Goal: Task Accomplishment & Management: Use online tool/utility

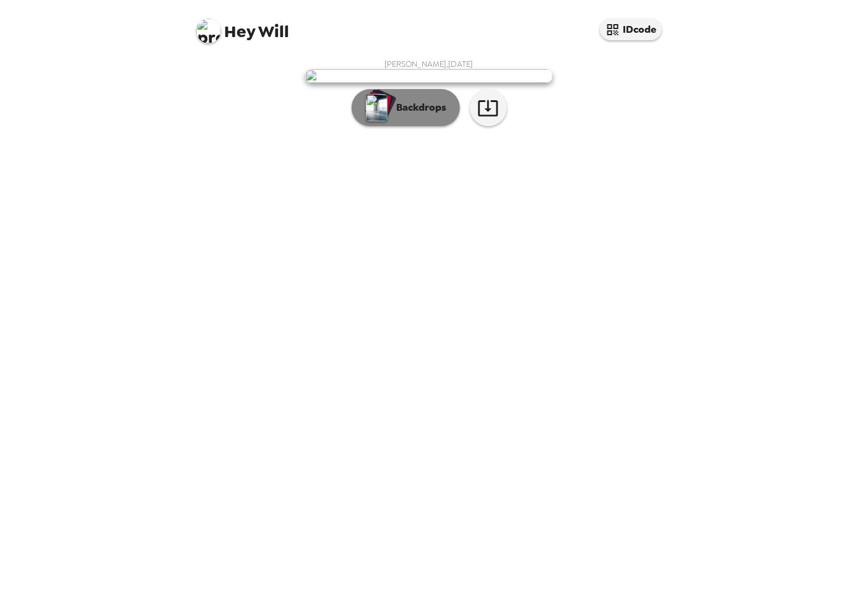
click at [420, 115] on p "Backdrops" at bounding box center [419, 107] width 56 height 15
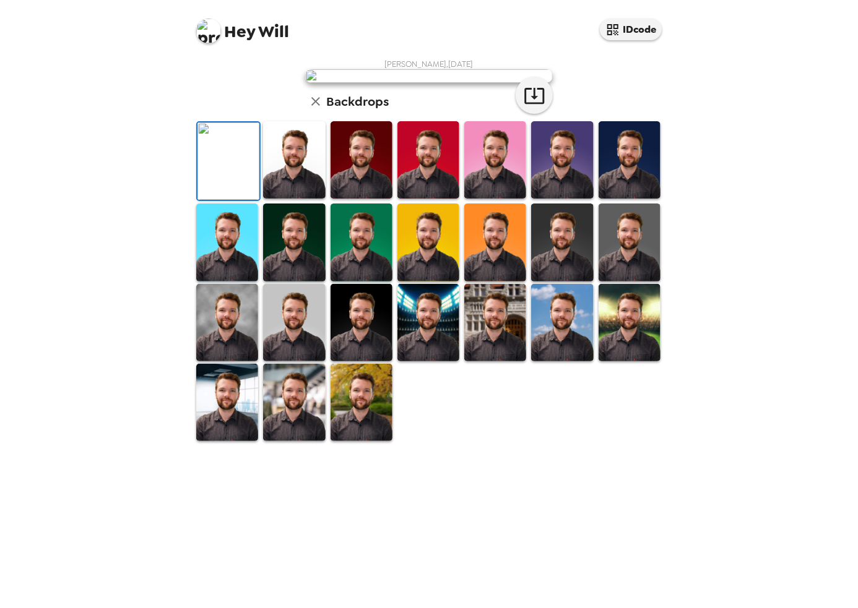
scroll to position [142, 0]
click at [360, 441] on img at bounding box center [361, 402] width 62 height 77
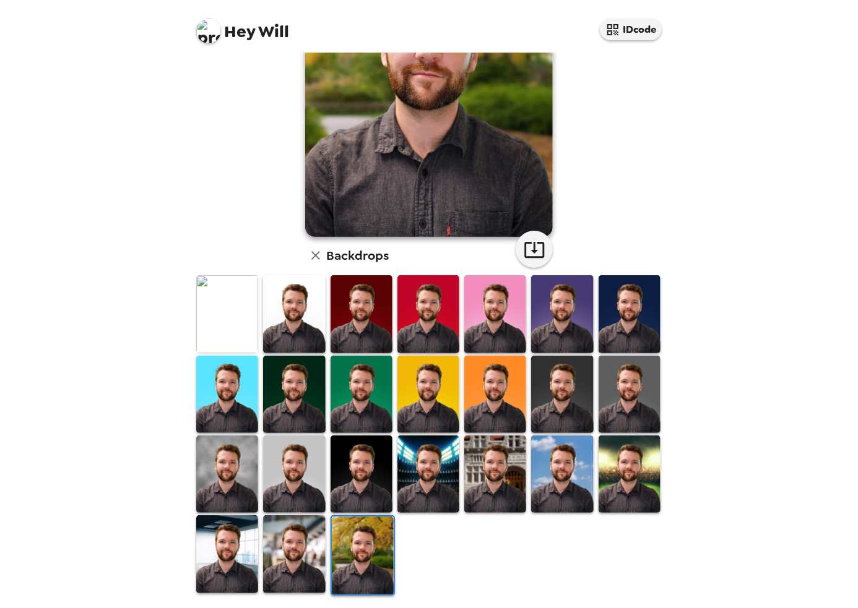
click at [305, 551] on img at bounding box center [294, 554] width 62 height 77
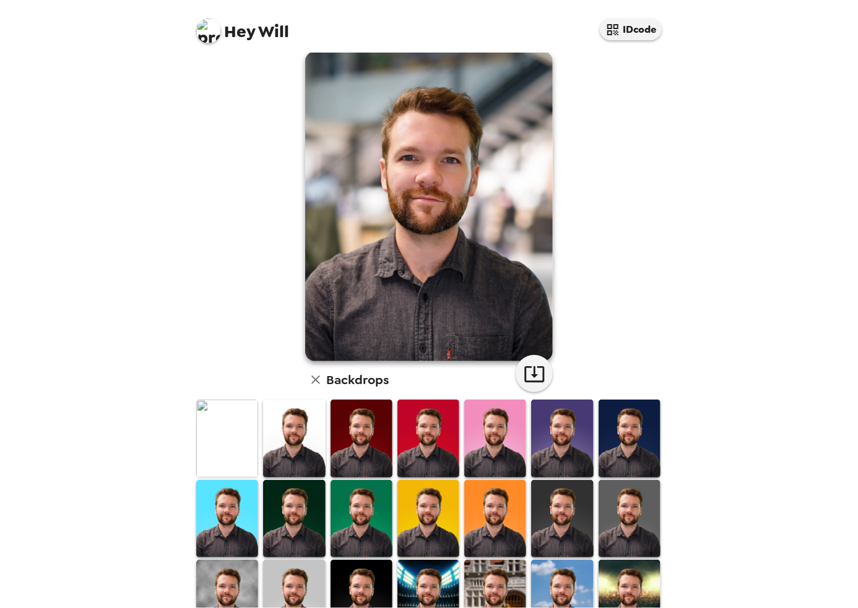
scroll to position [0, 0]
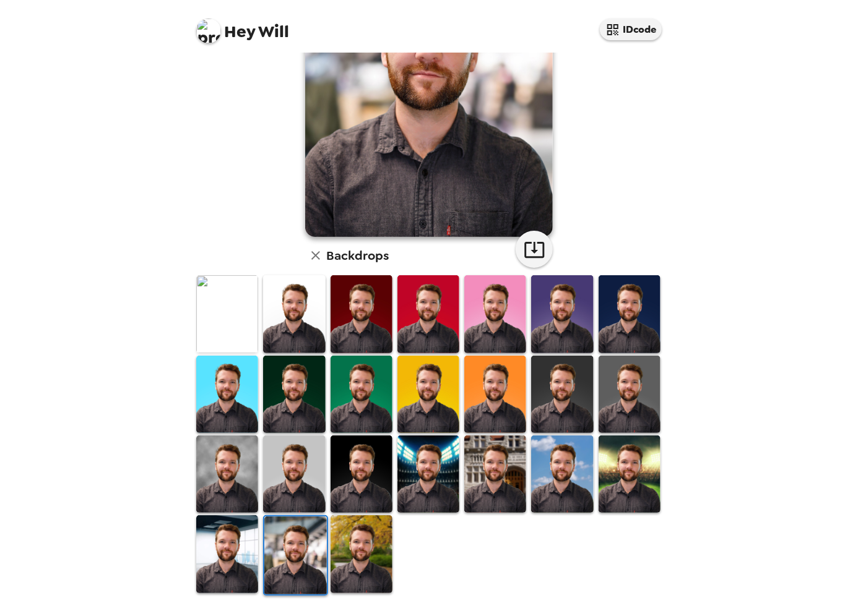
click at [230, 553] on img at bounding box center [227, 554] width 62 height 77
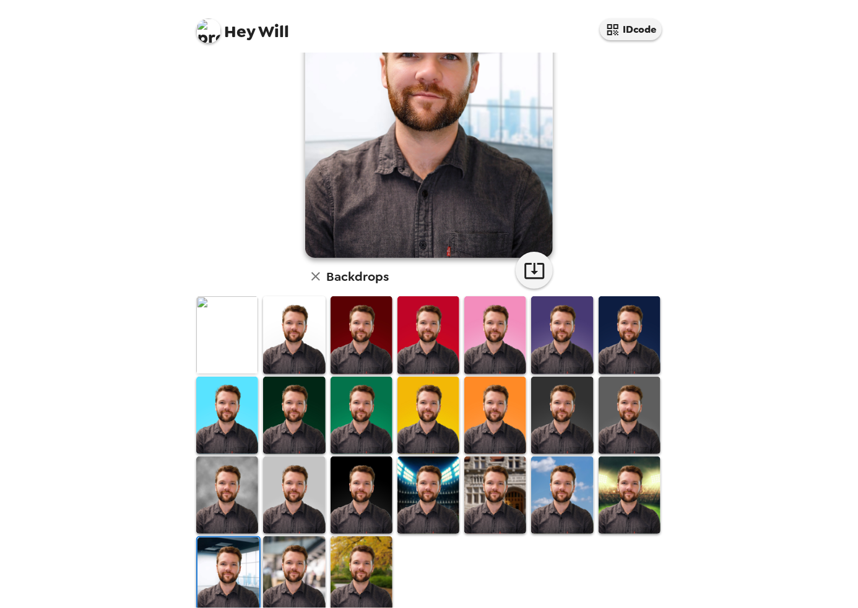
scroll to position [124, 0]
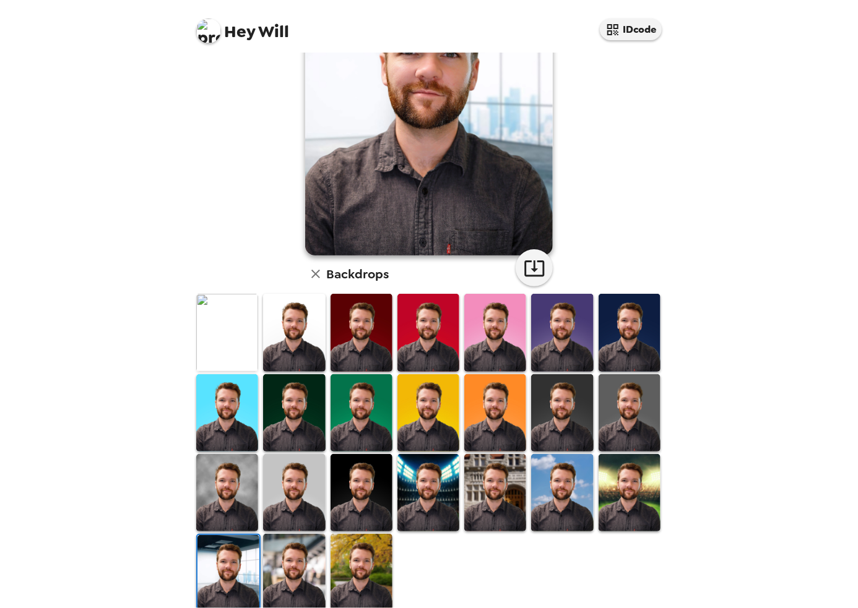
click at [503, 500] on img at bounding box center [495, 492] width 62 height 77
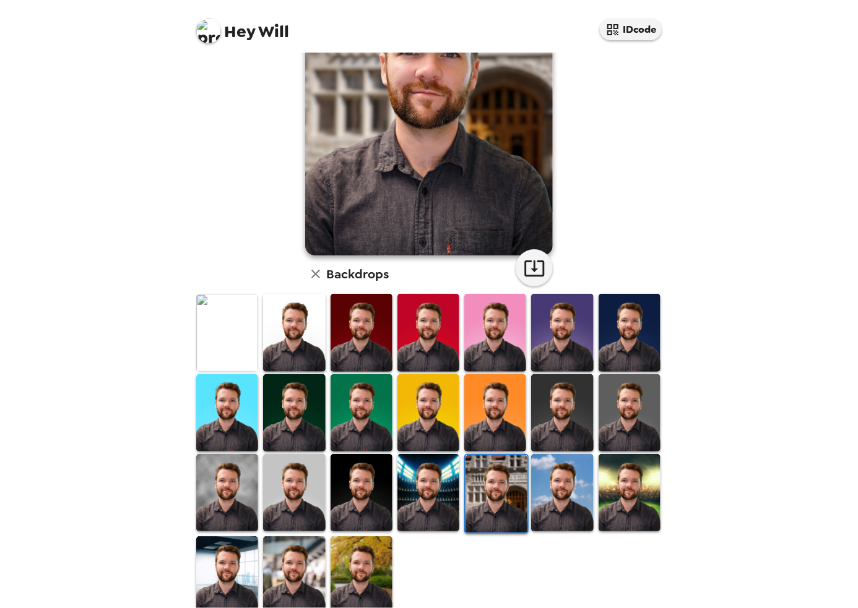
click at [369, 561] on img at bounding box center [361, 575] width 62 height 77
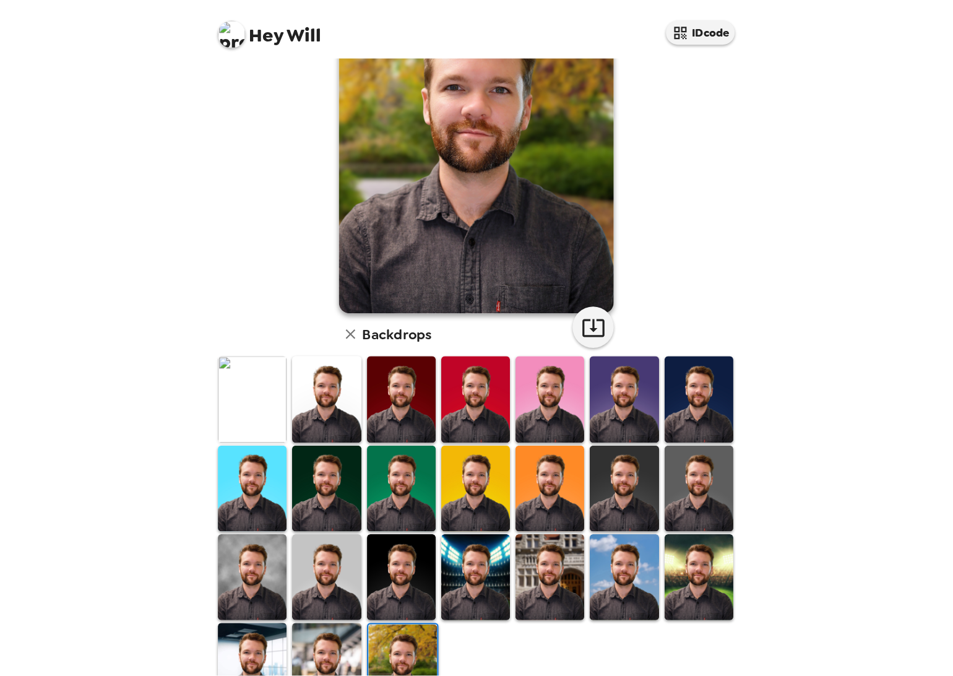
scroll to position [142, 0]
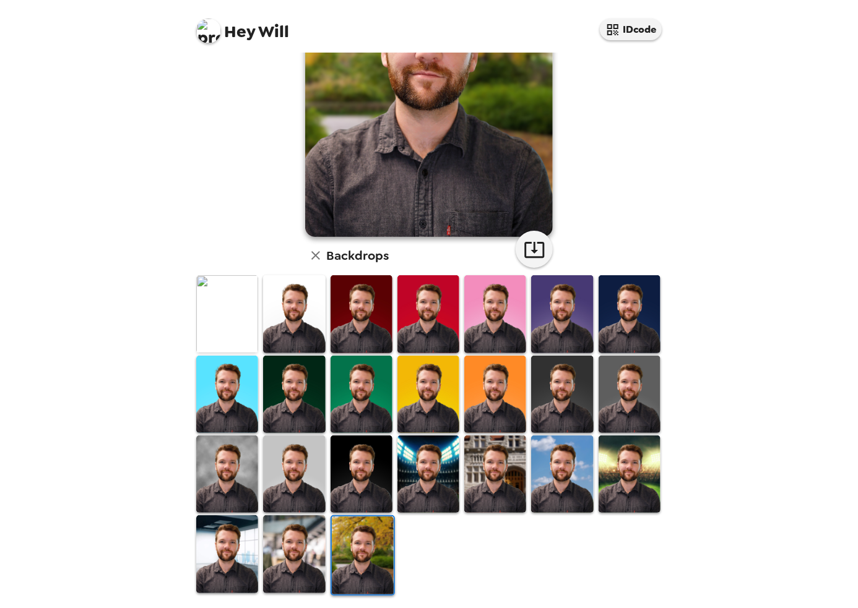
click at [158, 240] on div "Hey Will IDcode Will Berner , 09-15-2025 Backdrops" at bounding box center [429, 304] width 858 height 608
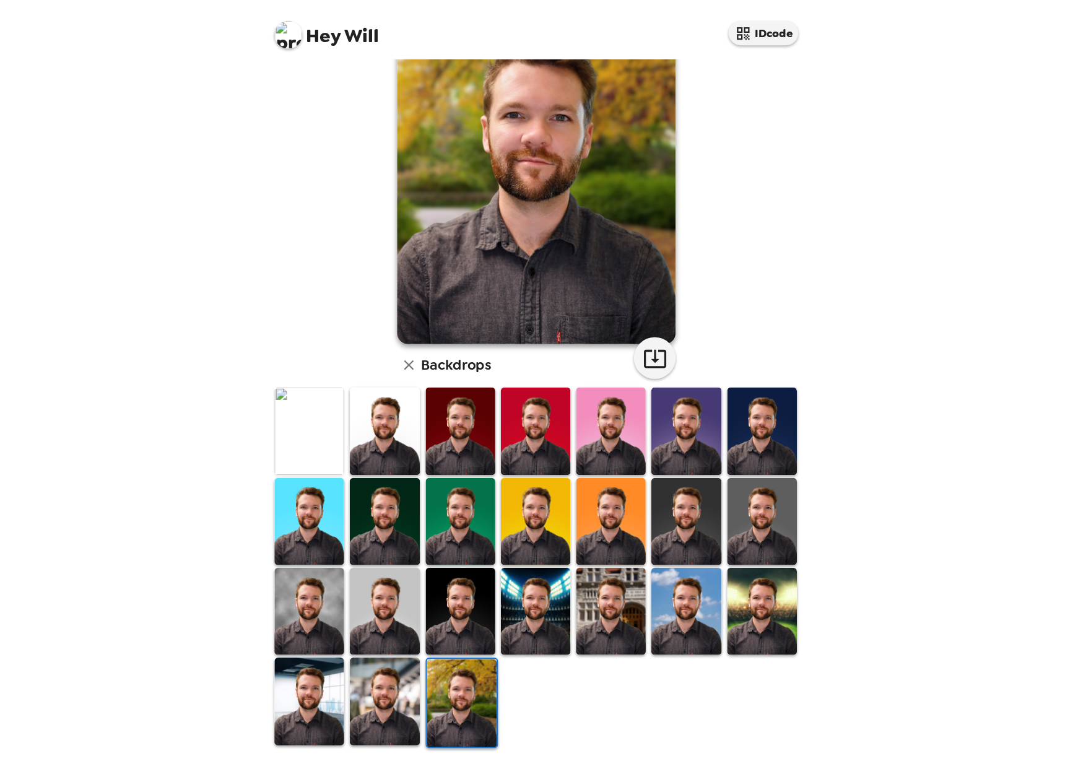
scroll to position [0, 0]
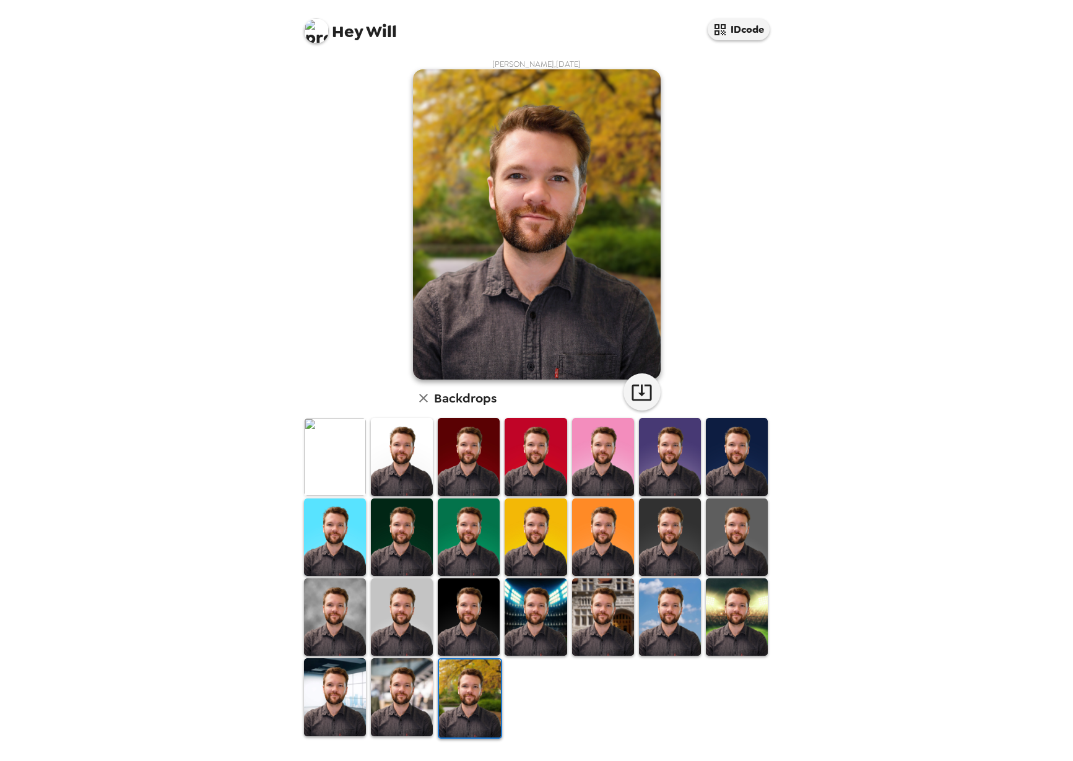
drag, startPoint x: 853, startPoint y: 313, endPoint x: 768, endPoint y: 134, distance: 198.8
click at [853, 313] on div "Hey Will IDcode Will Berner , 09-15-2025 Backdrops" at bounding box center [536, 380] width 1073 height 761
click at [121, 102] on div "Hey Will IDcode Will Berner , 09-15-2025 Backdrops" at bounding box center [536, 380] width 1073 height 761
click at [231, 307] on div "Hey Will IDcode Will Berner , 09-15-2025 Backdrops" at bounding box center [536, 380] width 1073 height 761
click at [617, 194] on img at bounding box center [537, 224] width 248 height 310
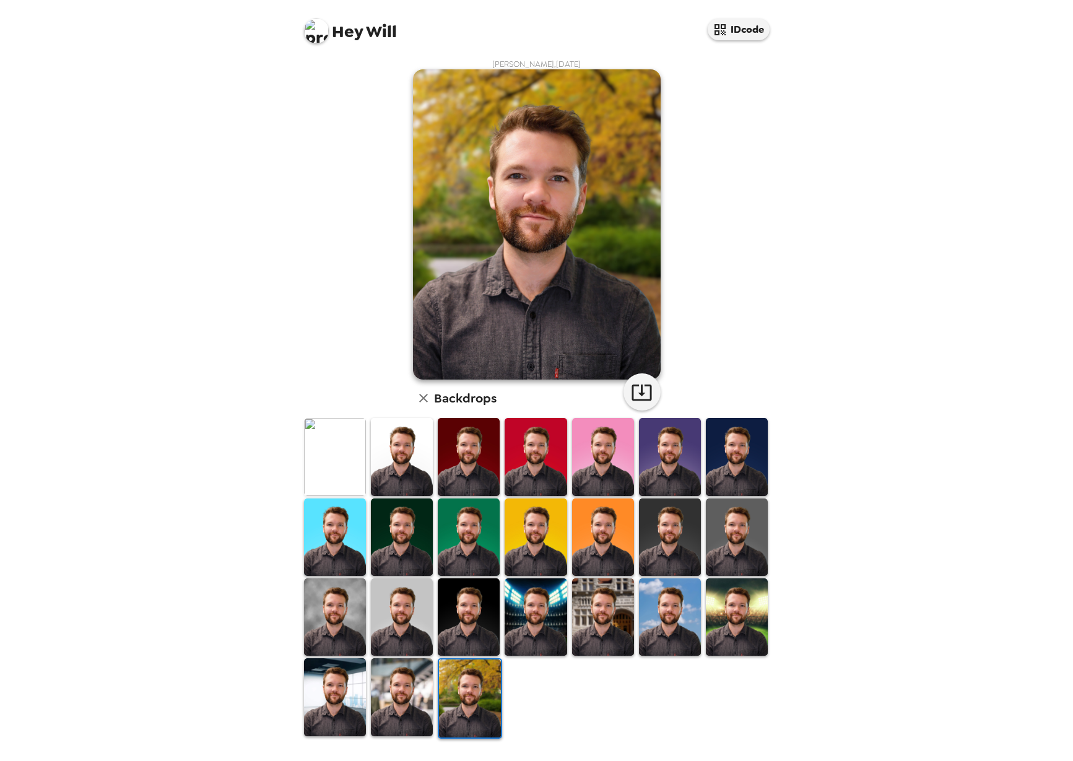
click at [542, 194] on img at bounding box center [537, 224] width 248 height 310
click at [263, 220] on div "Hey Will IDcode Will Berner , 09-15-2025 Backdrops" at bounding box center [536, 380] width 1073 height 761
click at [641, 396] on icon "button" at bounding box center [642, 392] width 22 height 22
